Goal: Information Seeking & Learning: Learn about a topic

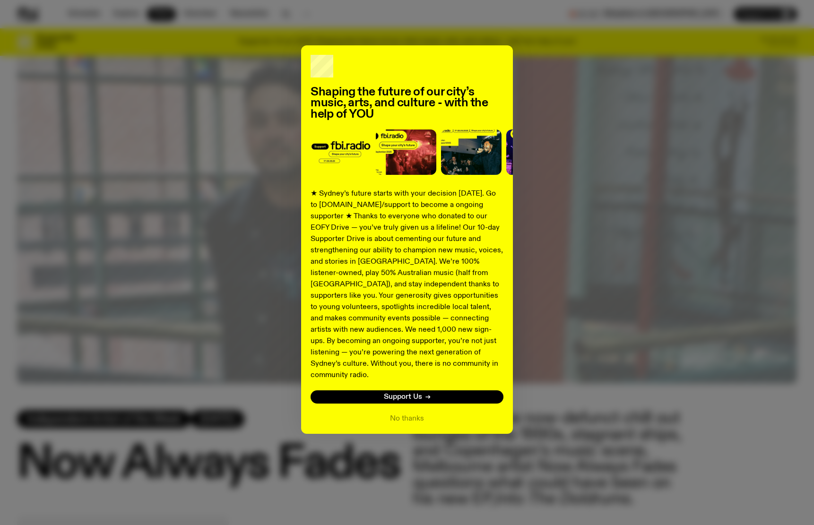
scroll to position [320, 0]
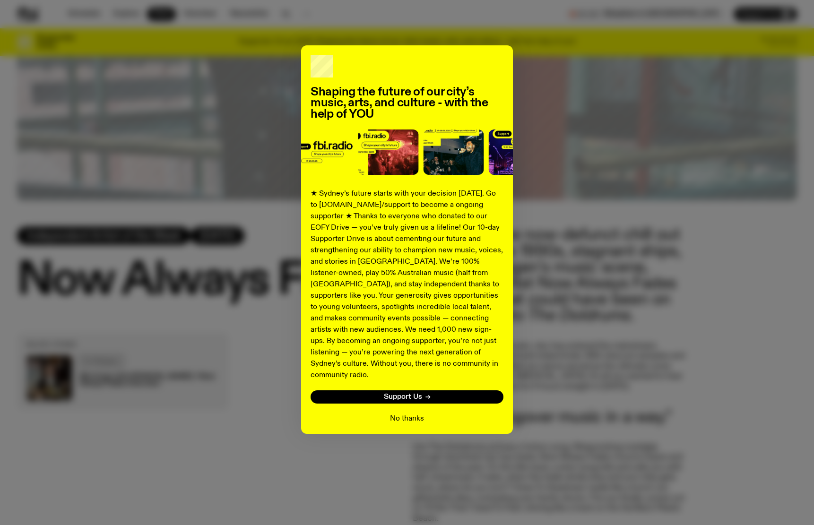
click at [415, 413] on button "No thanks" at bounding box center [407, 418] width 34 height 11
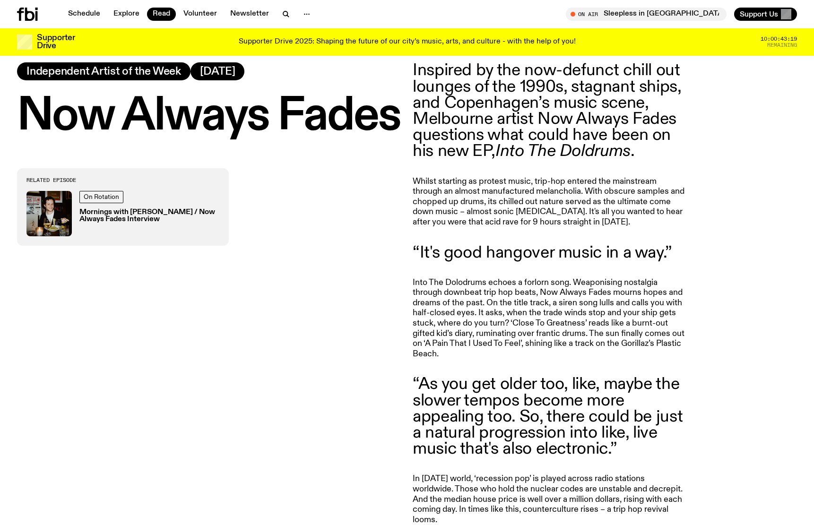
scroll to position [557, 0]
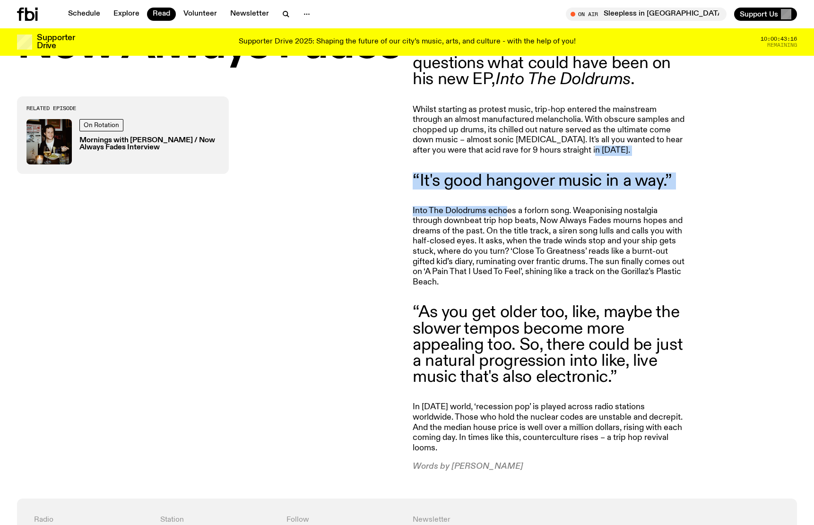
drag, startPoint x: 508, startPoint y: 203, endPoint x: 585, endPoint y: 151, distance: 92.8
click at [585, 150] on article "Inspired by the now-defunct chill out lounges of the 1990s, stagnant ships, and…" at bounding box center [549, 231] width 272 height 481
click at [585, 151] on p "Whilst starting as protest music, trip-hop entered the mainstream through an al…" at bounding box center [549, 130] width 272 height 51
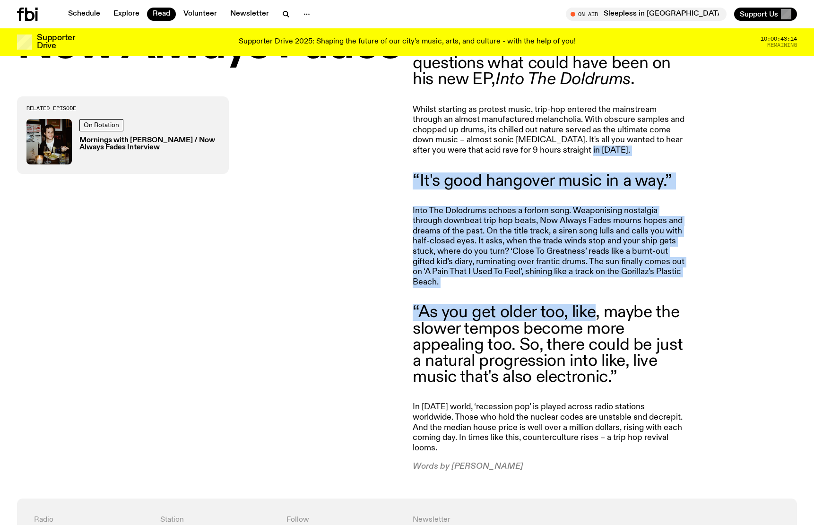
drag, startPoint x: 585, startPoint y: 151, endPoint x: 582, endPoint y: 309, distance: 157.8
click at [582, 309] on article "Inspired by the now-defunct chill out lounges of the 1990s, stagnant ships, and…" at bounding box center [549, 231] width 272 height 481
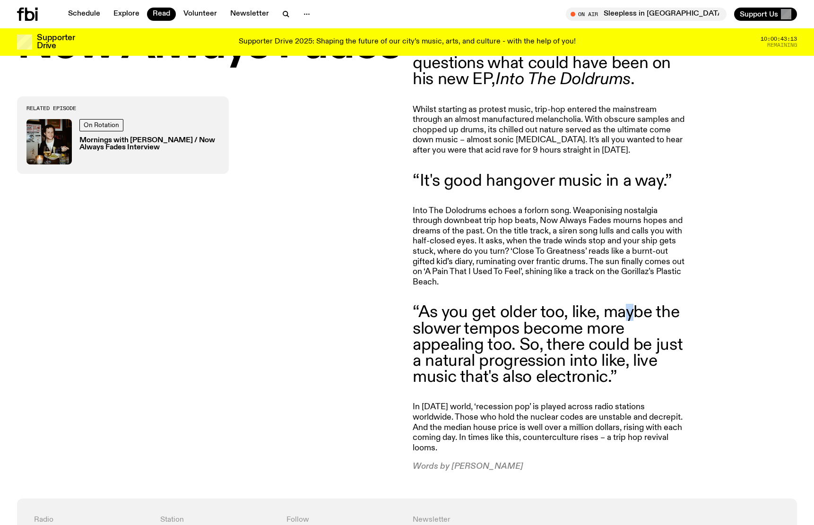
drag, startPoint x: 622, startPoint y: 296, endPoint x: 632, endPoint y: 312, distance: 18.9
click at [634, 310] on article "Inspired by the now-defunct chill out lounges of the 1990s, stagnant ships, and…" at bounding box center [549, 231] width 272 height 481
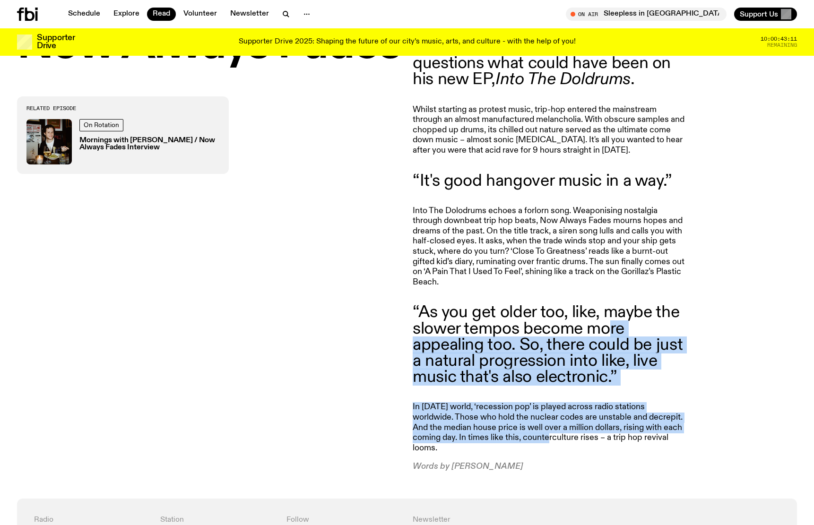
drag, startPoint x: 614, startPoint y: 322, endPoint x: 531, endPoint y: 441, distance: 145.1
click at [541, 441] on article "Inspired by the now-defunct chill out lounges of the 1990s, stagnant ships, and…" at bounding box center [549, 231] width 272 height 481
click at [530, 440] on p "In [DATE] world, ‘recession pop’ is played across radio stations worldwide. Tho…" at bounding box center [549, 427] width 272 height 51
